Goal: Information Seeking & Learning: Learn about a topic

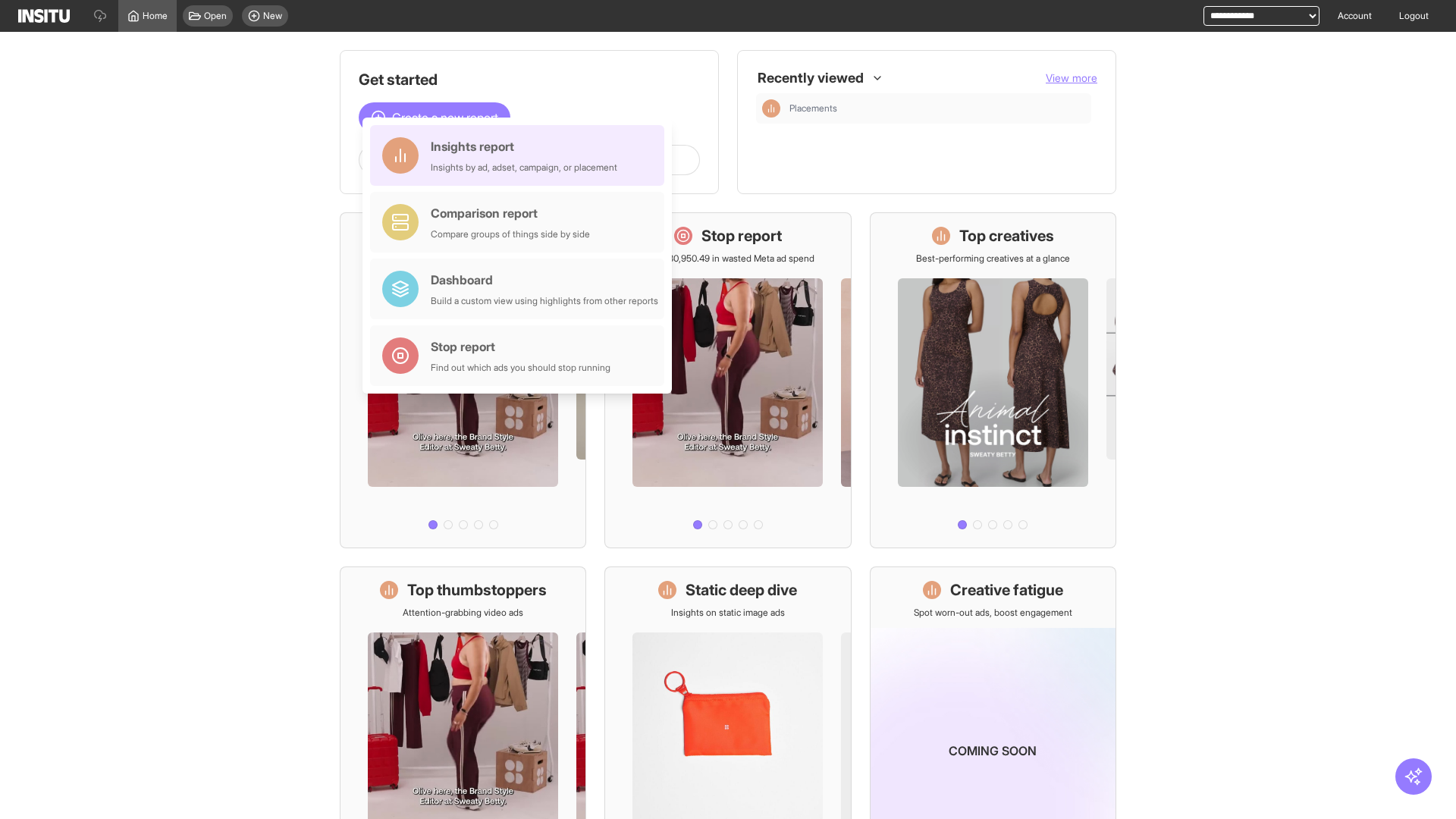
click at [521, 155] on div "Insights report Insights by ad, adset, campaign, or placement" at bounding box center [524, 155] width 187 height 37
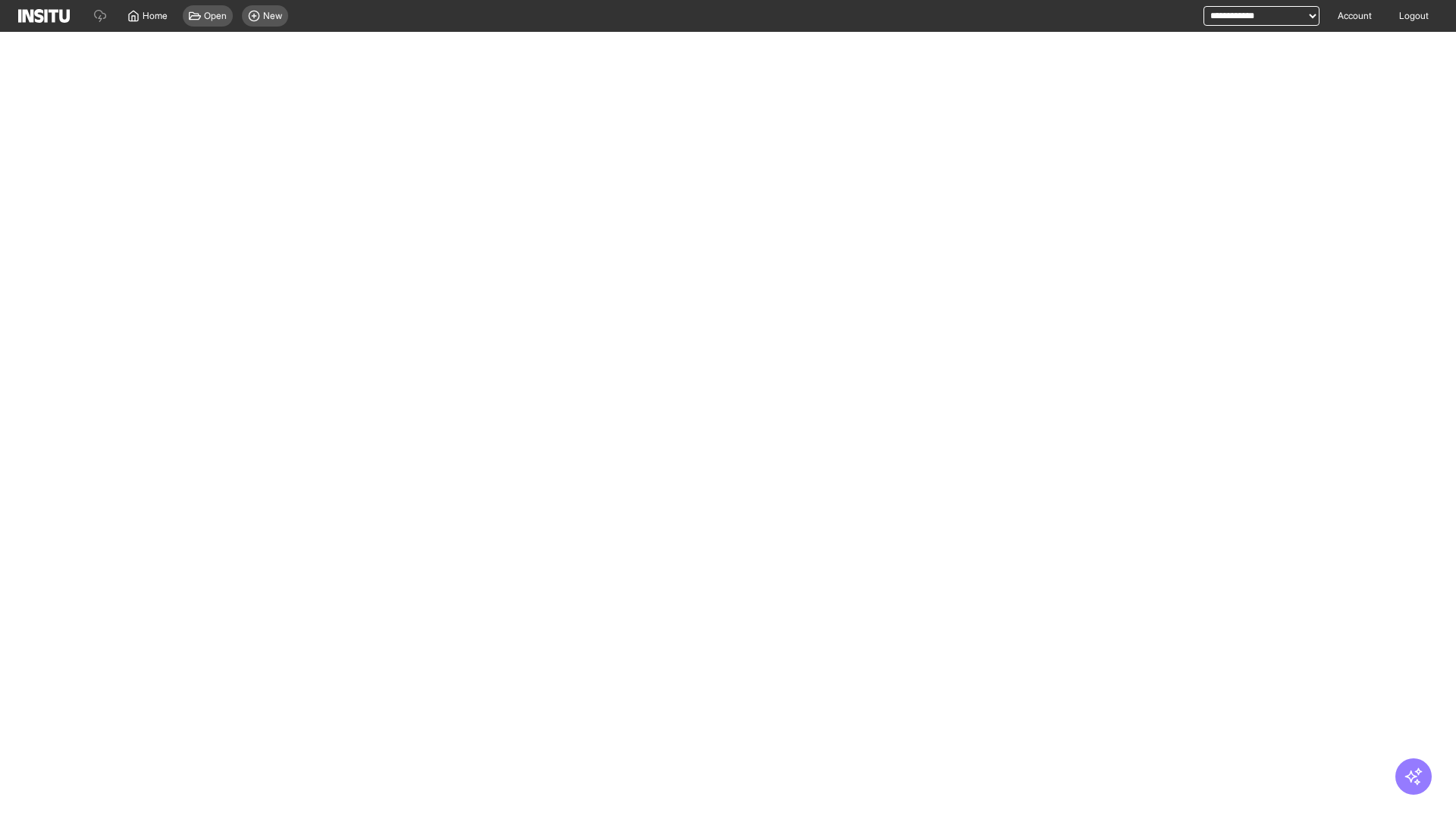
select select "**"
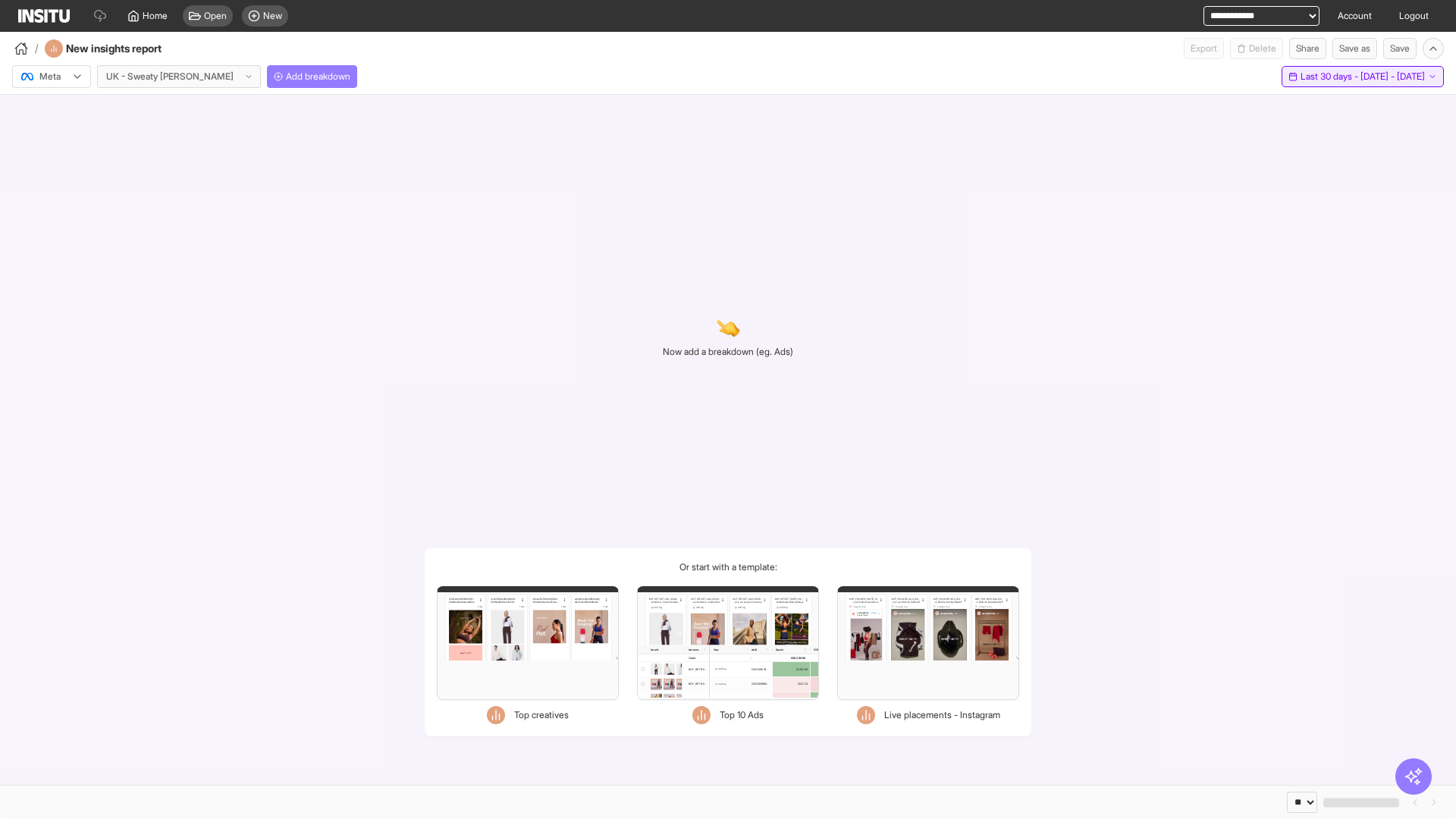
click at [1332, 76] on span "Last 30 days - [DATE] - [DATE]" at bounding box center [1363, 76] width 125 height 12
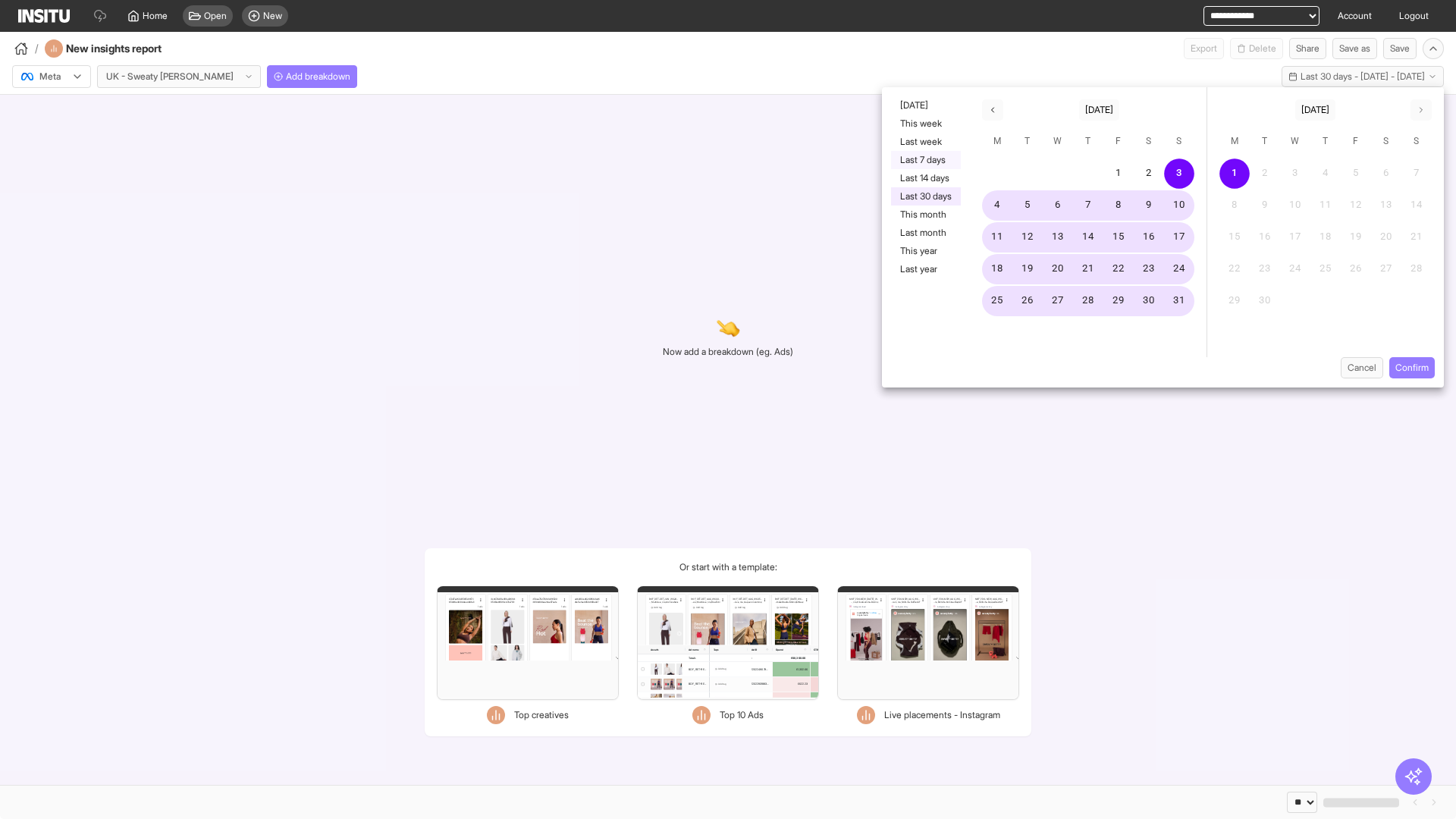
click at [924, 160] on button "Last 7 days" at bounding box center [926, 160] width 70 height 18
